Goal: Task Accomplishment & Management: Manage account settings

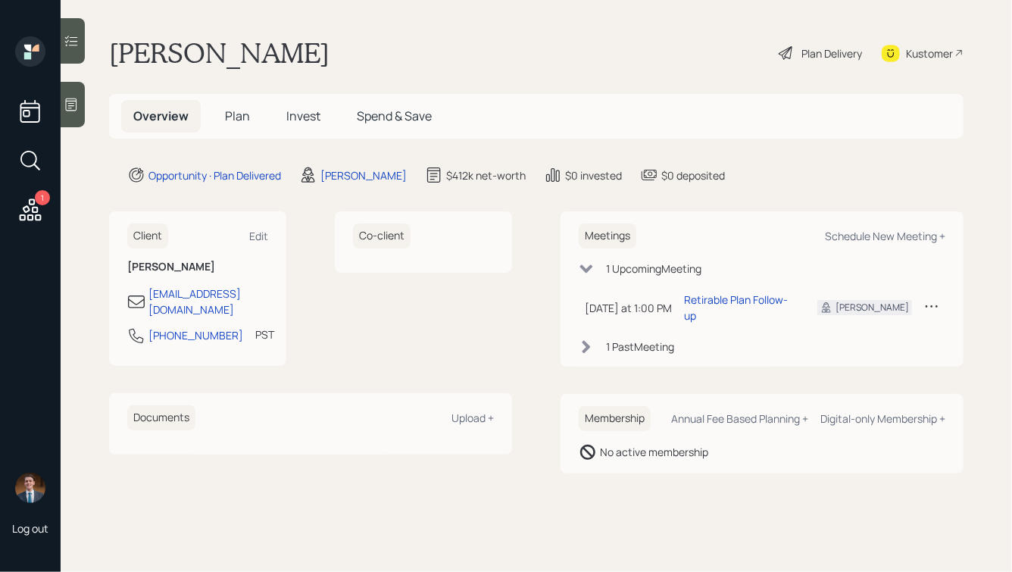
click at [36, 206] on icon at bounding box center [31, 209] width 22 height 22
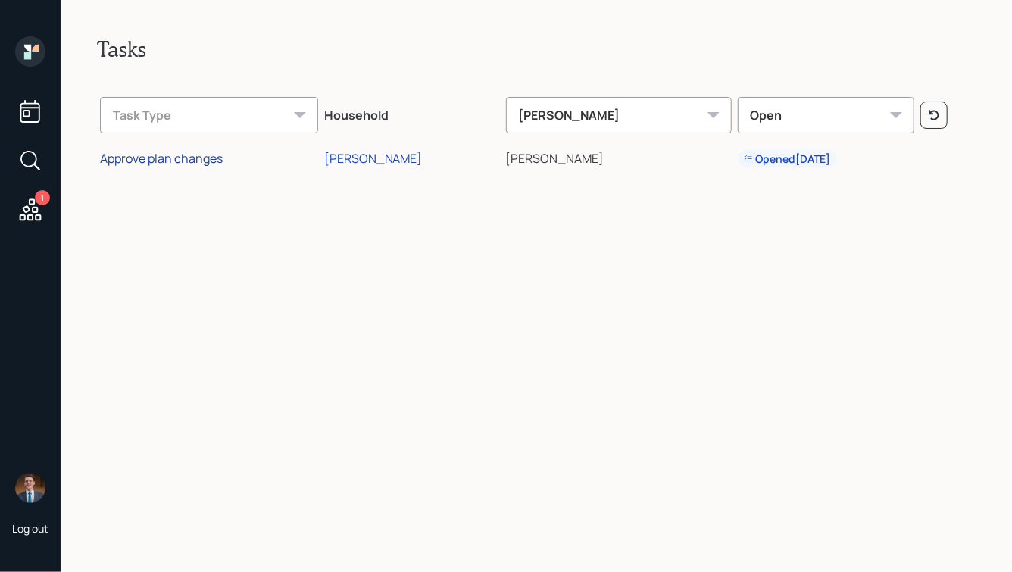
click at [179, 163] on div "Approve plan changes" at bounding box center [161, 158] width 123 height 17
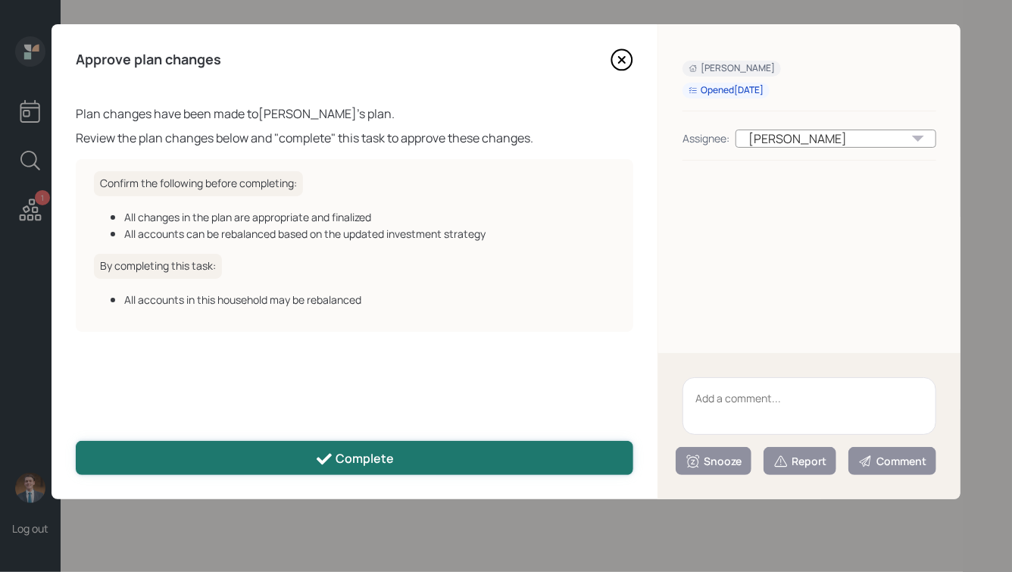
click at [373, 464] on div "Complete" at bounding box center [355, 459] width 80 height 18
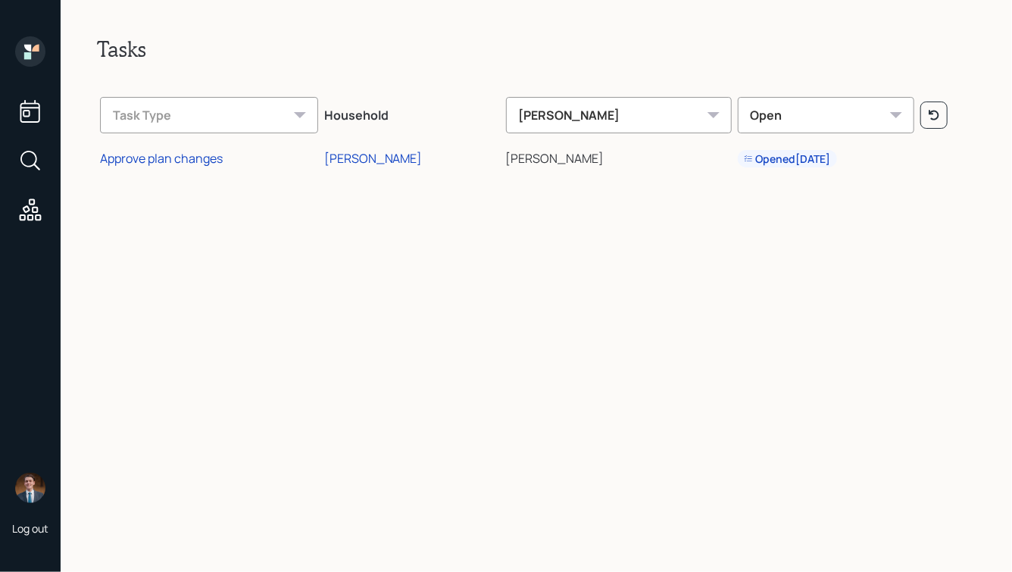
click at [33, 48] on icon at bounding box center [35, 48] width 7 height 7
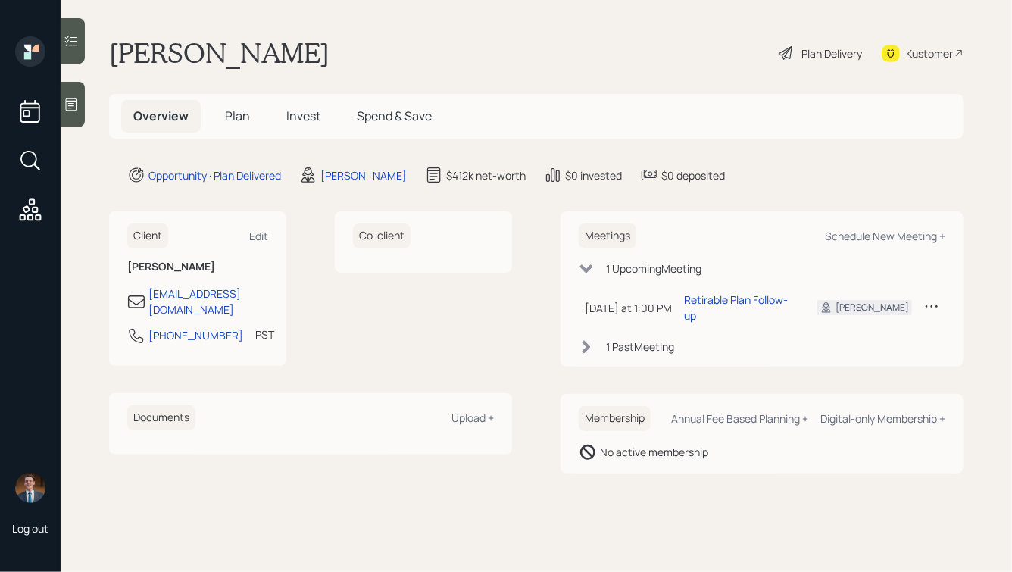
click at [239, 122] on span "Plan" at bounding box center [237, 116] width 25 height 17
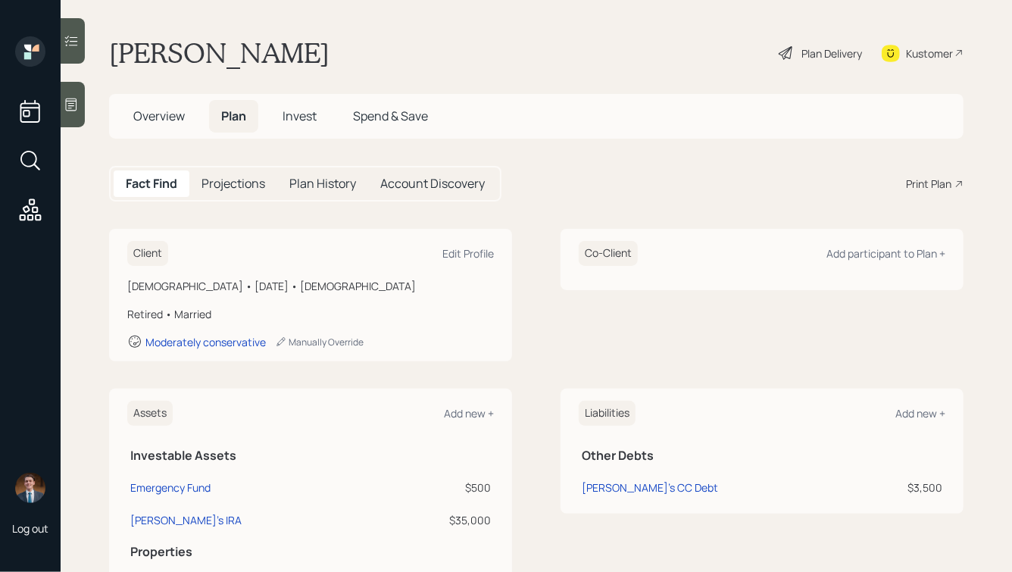
click at [235, 186] on h5 "Projections" at bounding box center [233, 183] width 64 height 14
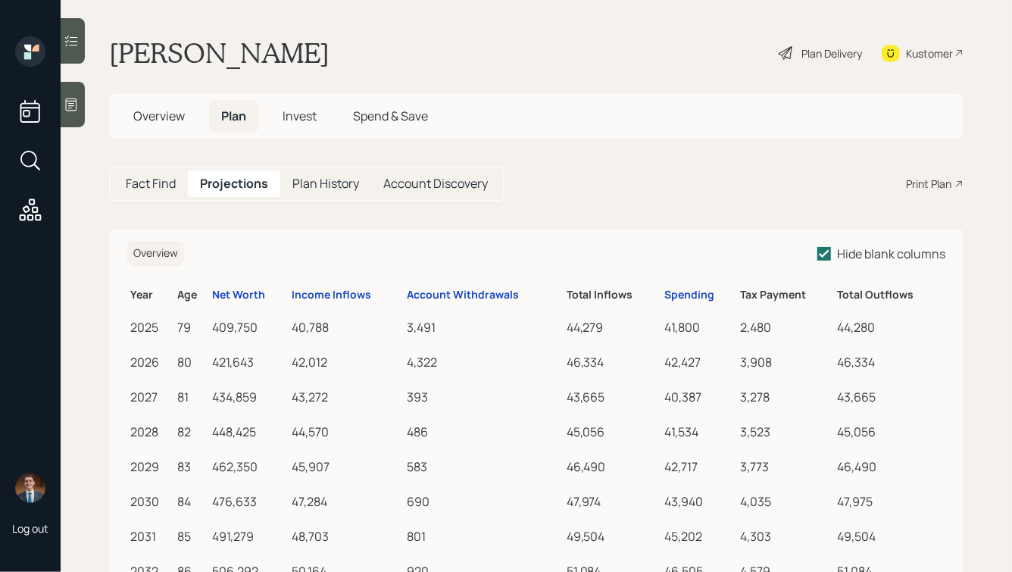
click at [295, 123] on span "Invest" at bounding box center [299, 116] width 34 height 17
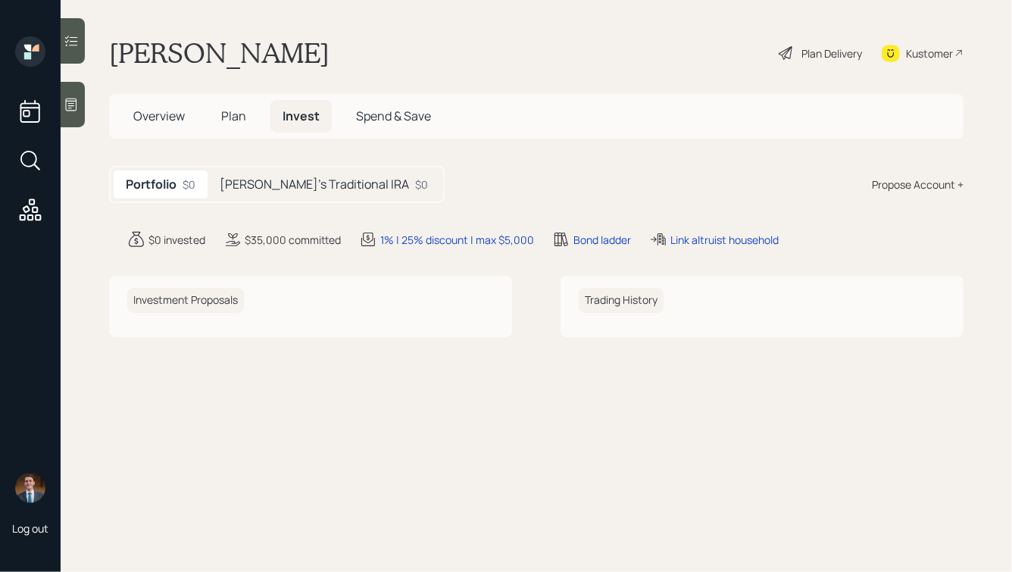
click at [267, 177] on h5 "[PERSON_NAME]'s Traditional IRA" at bounding box center [314, 184] width 189 height 14
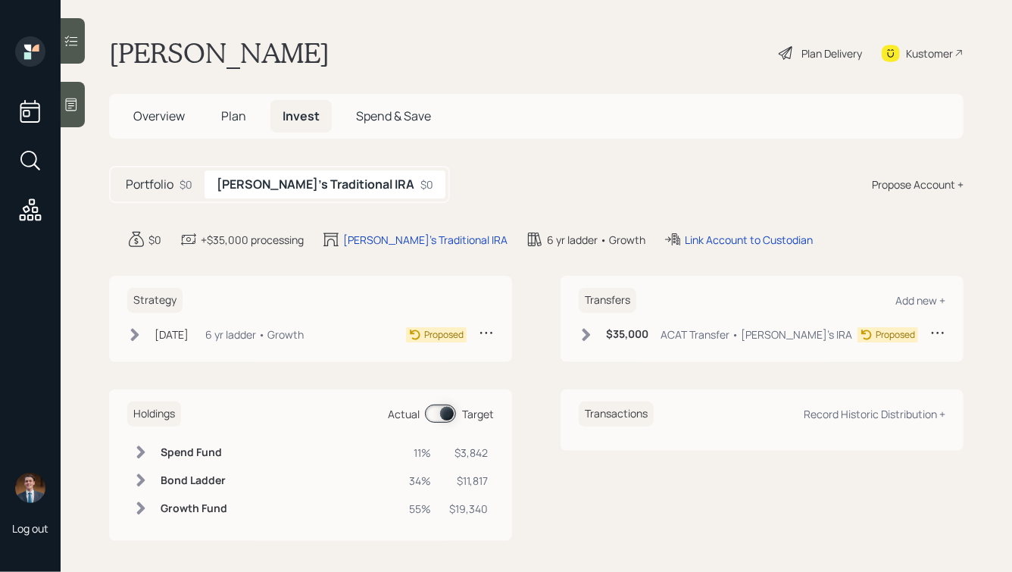
click at [585, 332] on icon at bounding box center [586, 334] width 8 height 13
